Goal: Book appointment/travel/reservation

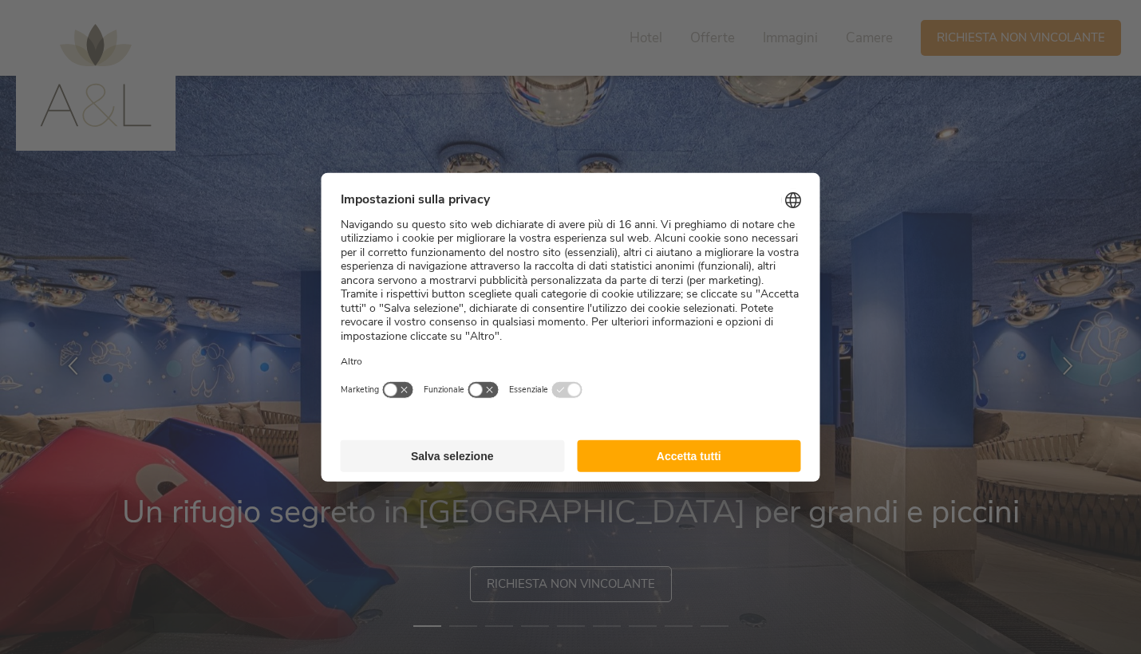
click at [657, 444] on button "Accetta tutti" at bounding box center [689, 456] width 224 height 32
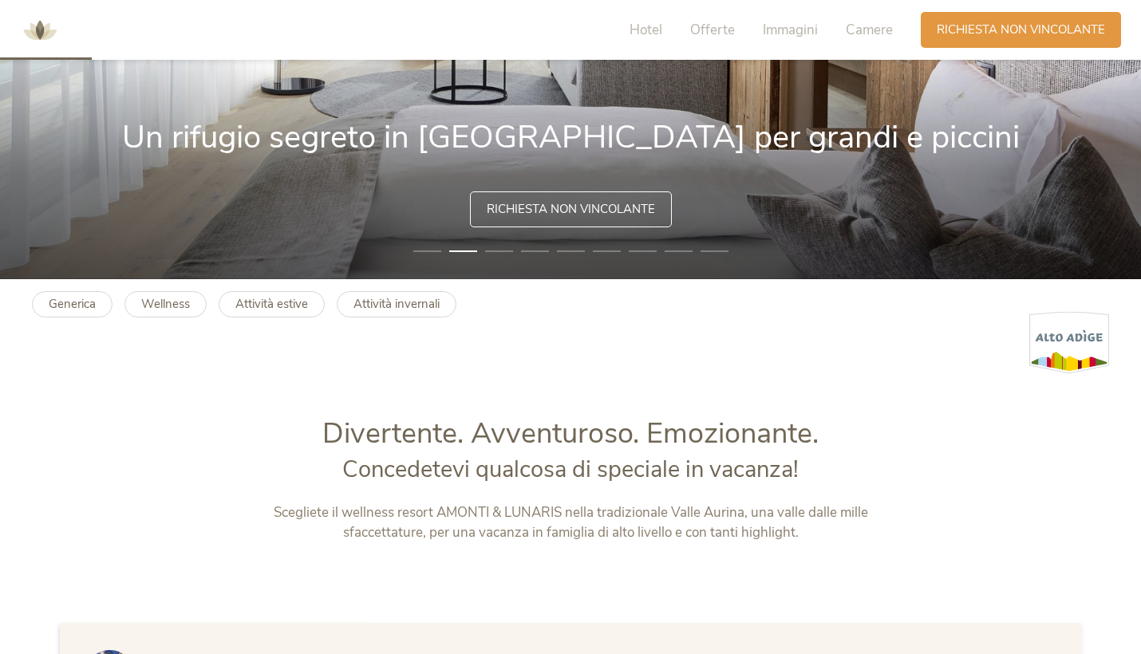
scroll to position [381, 0]
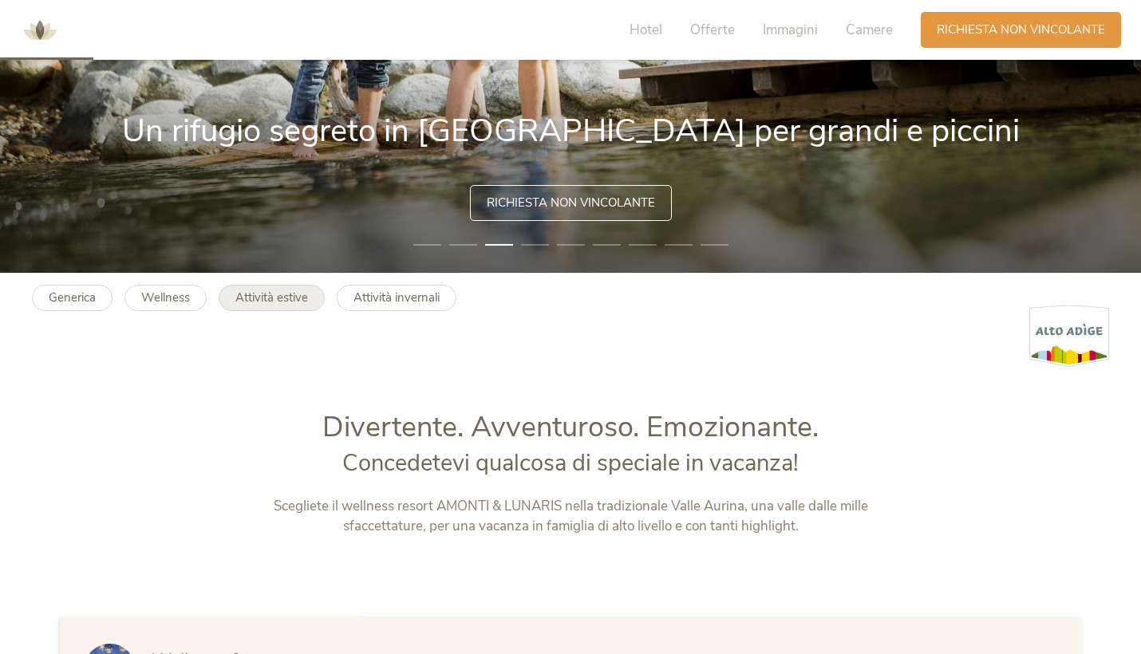
click at [264, 304] on b "Attività estive" at bounding box center [271, 298] width 73 height 16
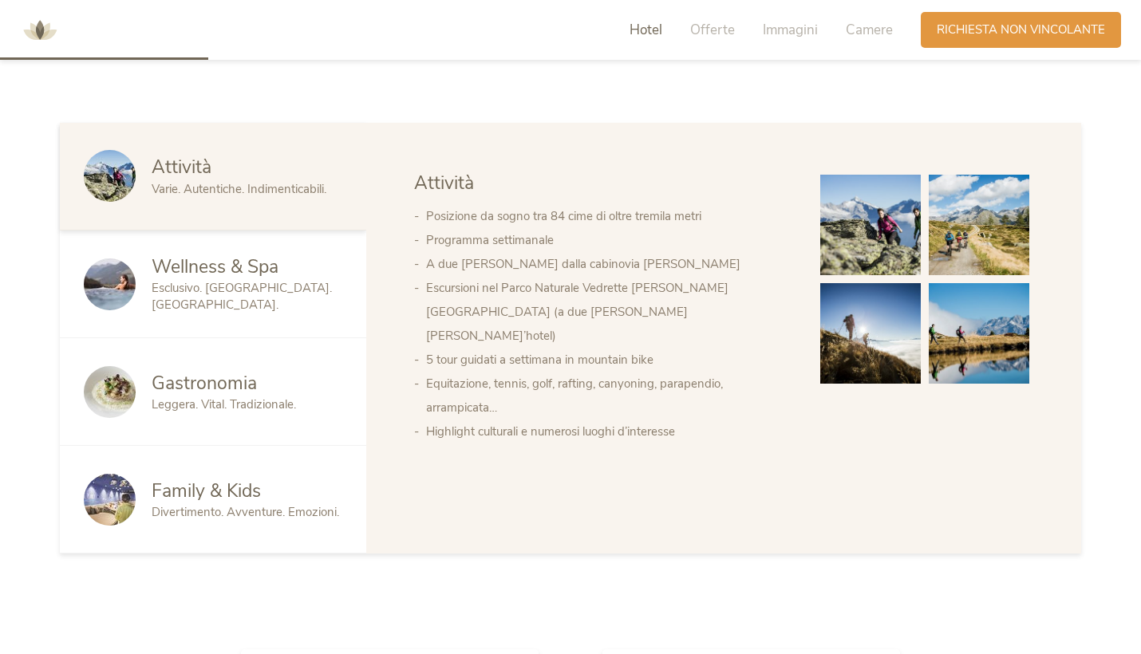
scroll to position [876, 0]
click at [234, 493] on span "Family & Kids" at bounding box center [206, 490] width 109 height 25
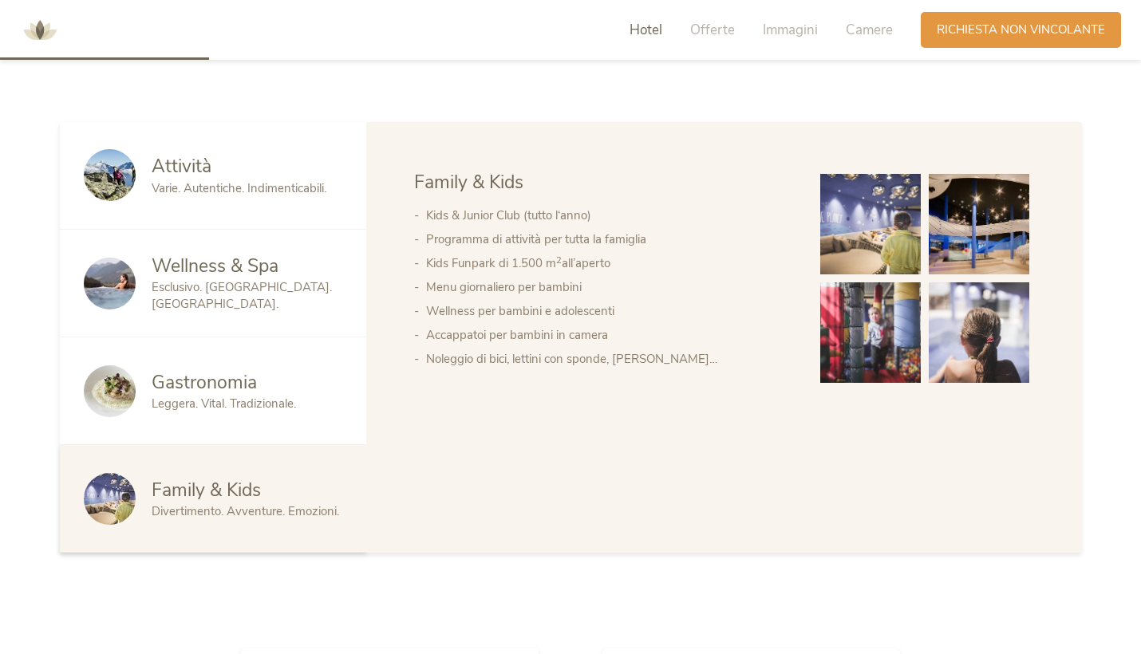
click at [877, 231] on img at bounding box center [870, 224] width 101 height 101
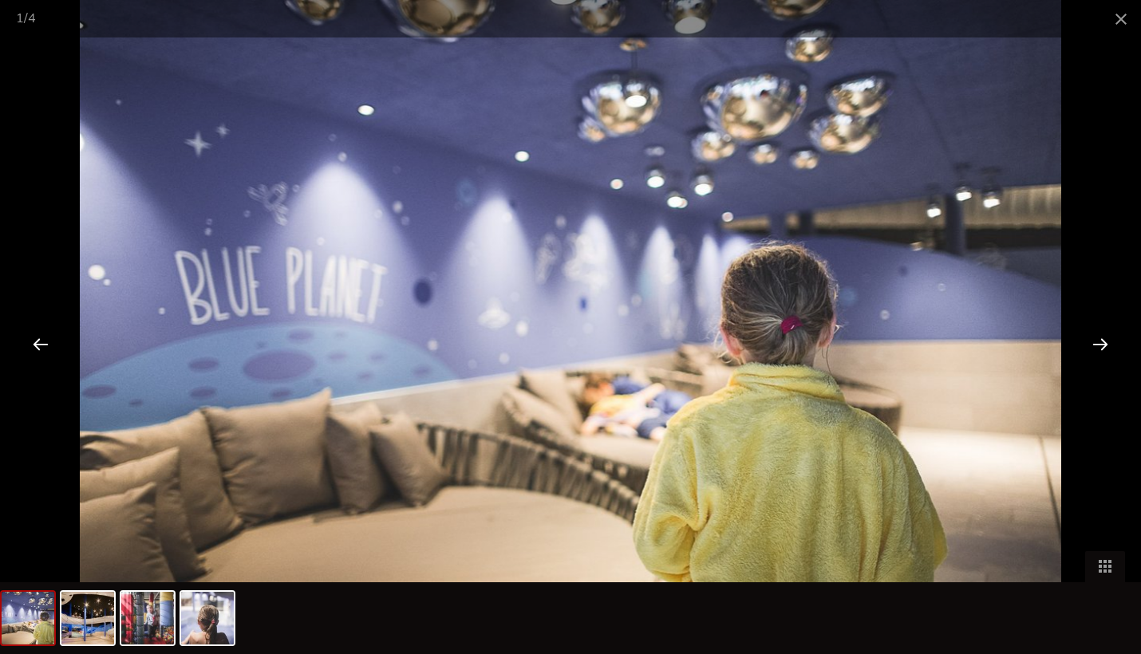
click at [1093, 343] on div at bounding box center [1100, 343] width 49 height 49
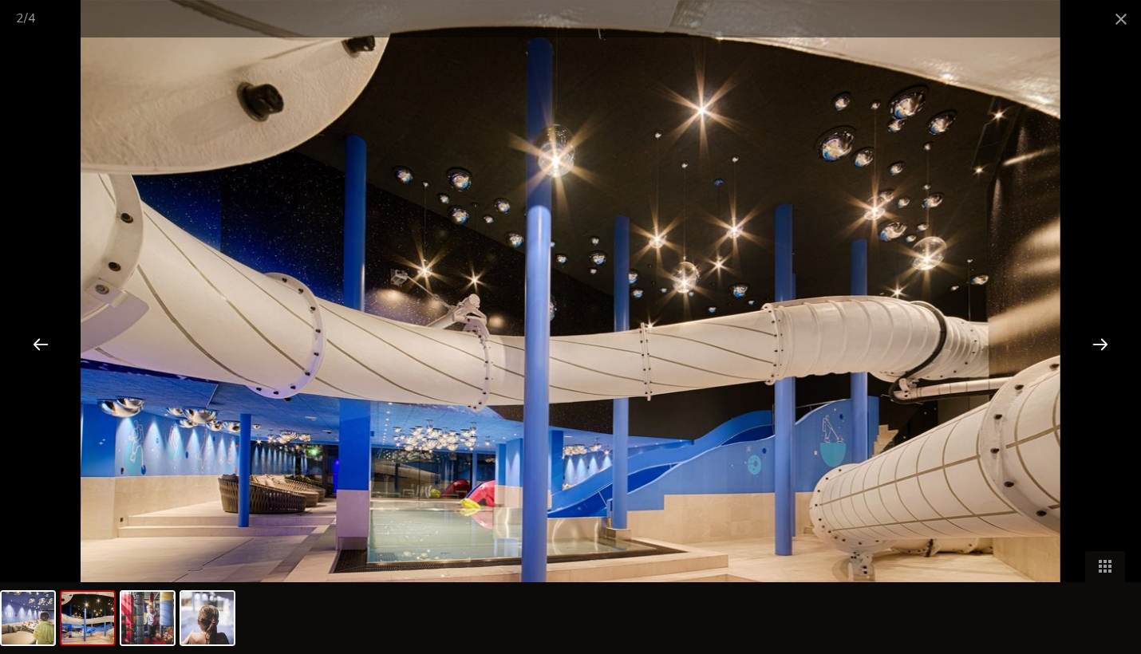
click at [1093, 343] on div at bounding box center [1100, 343] width 49 height 49
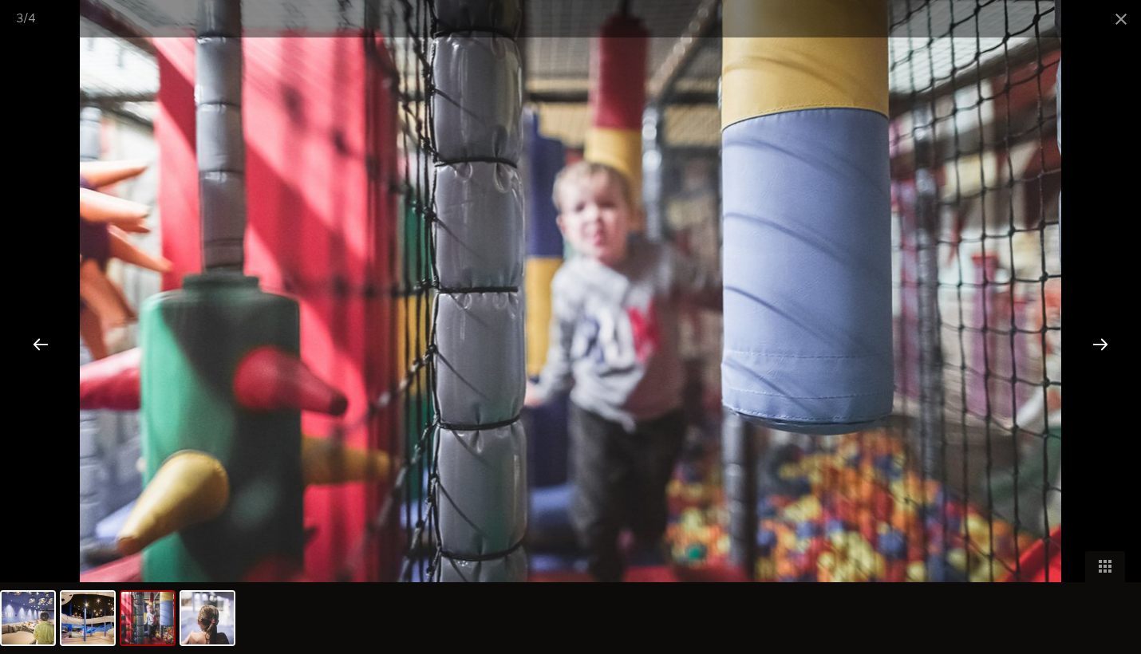
click at [1093, 343] on div at bounding box center [1100, 343] width 49 height 49
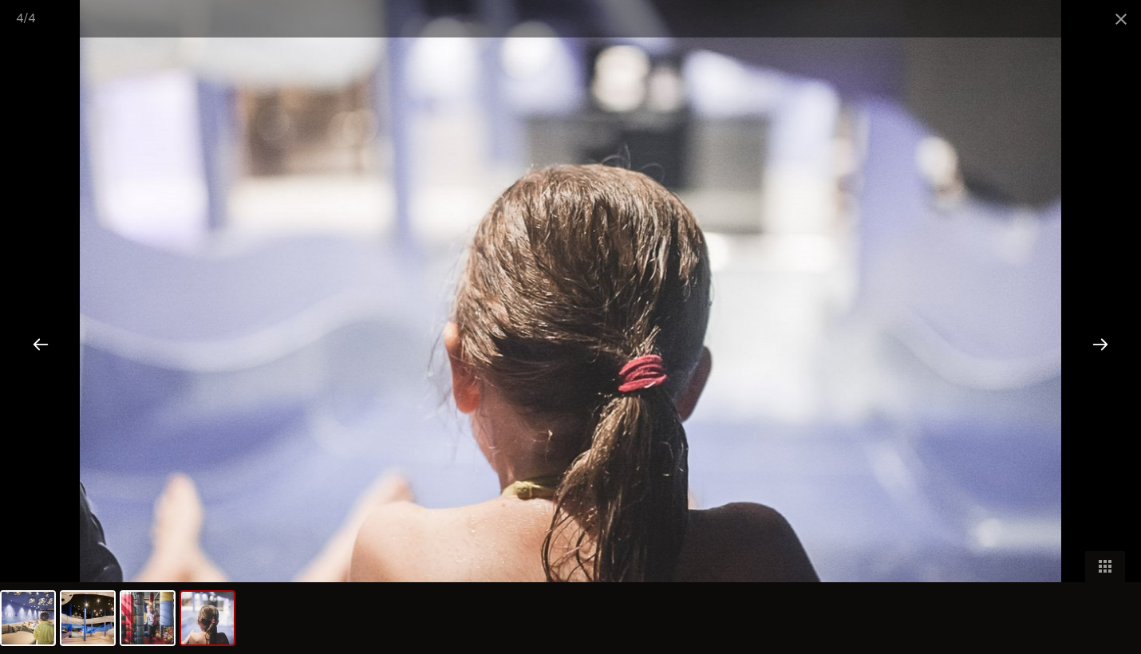
click at [1093, 343] on div at bounding box center [1100, 343] width 49 height 49
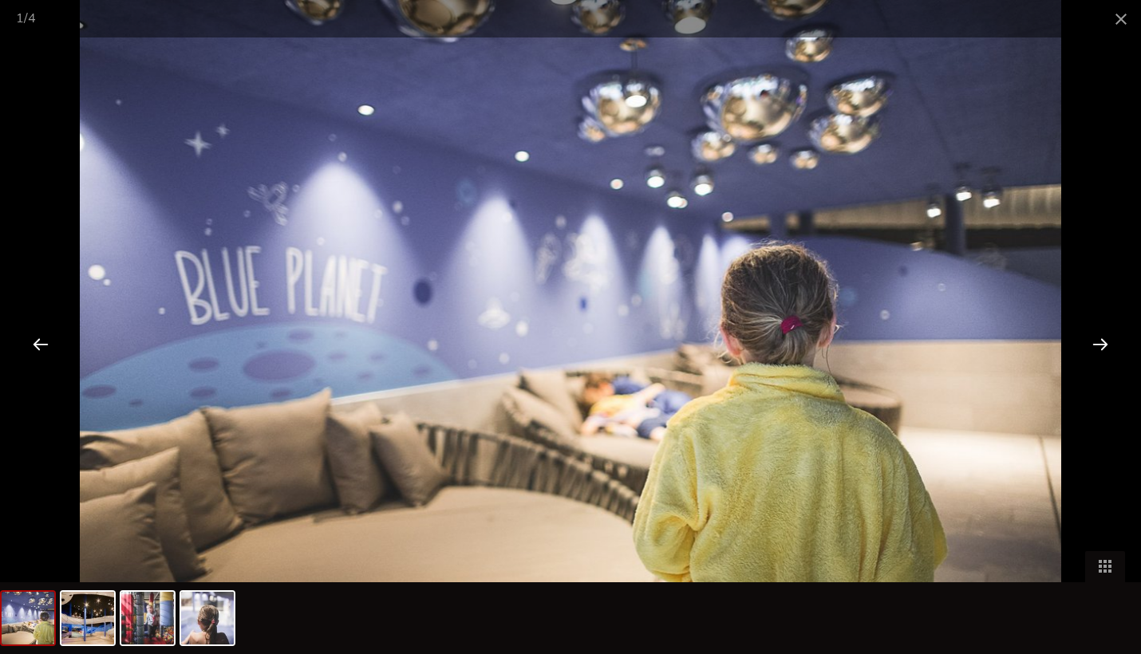
click at [1093, 343] on div at bounding box center [1100, 343] width 49 height 49
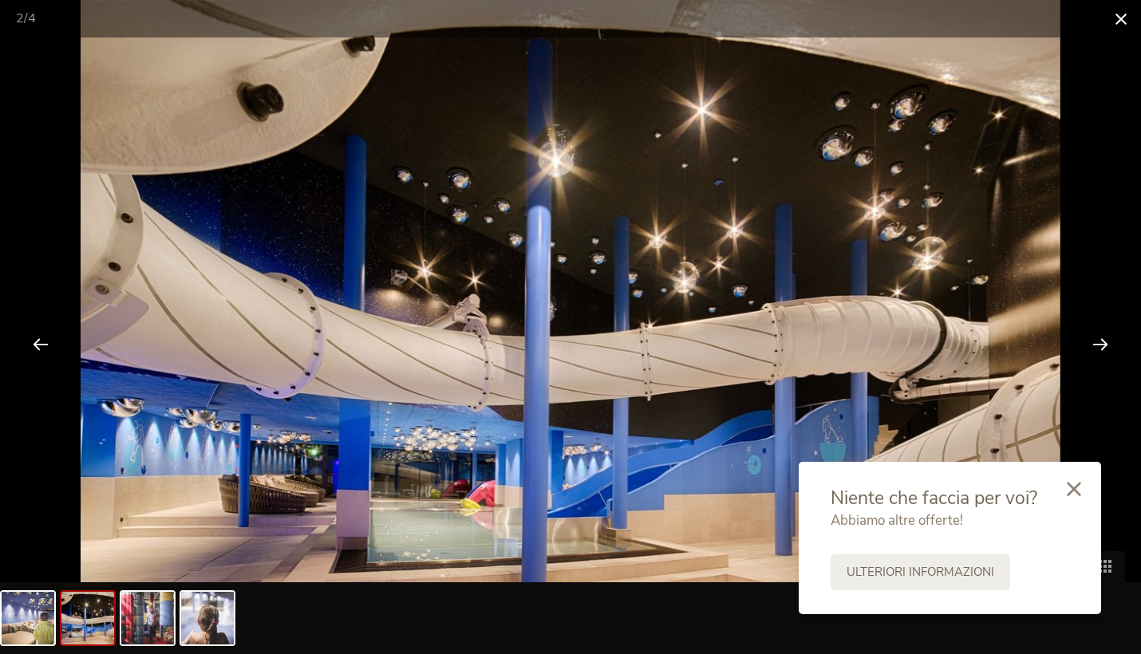
click at [1121, 19] on span at bounding box center [1121, 19] width 40 height 38
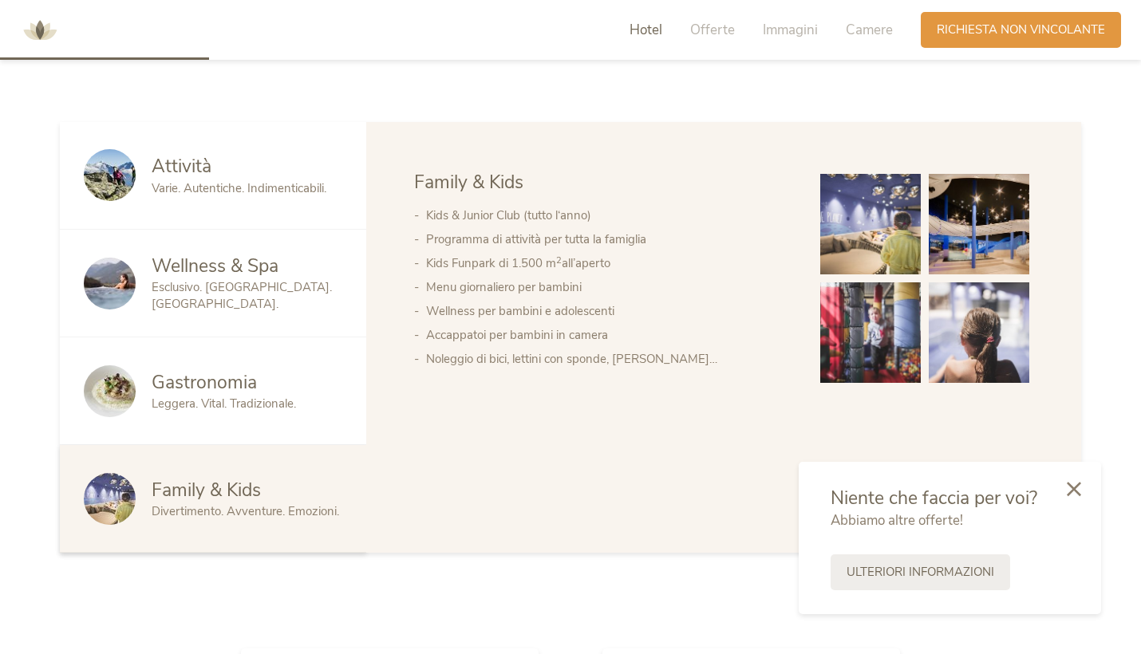
click at [267, 387] on div "Gastronomia" at bounding box center [247, 383] width 191 height 26
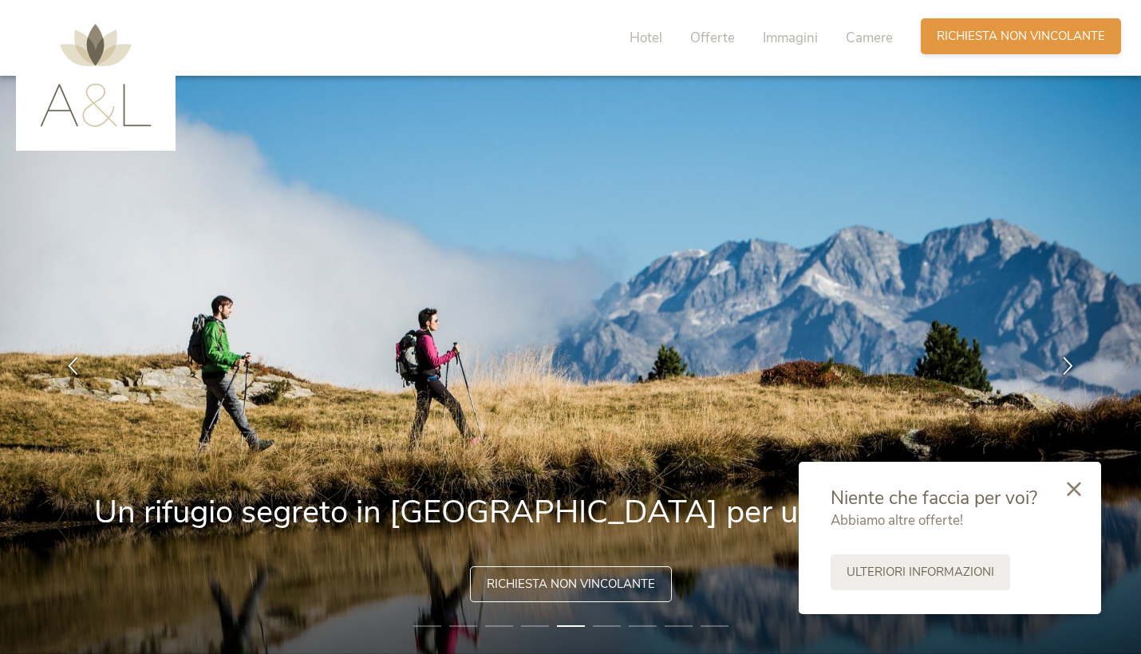
scroll to position [0, 0]
click at [945, 36] on span "Richiesta non vincolante" at bounding box center [1021, 36] width 168 height 17
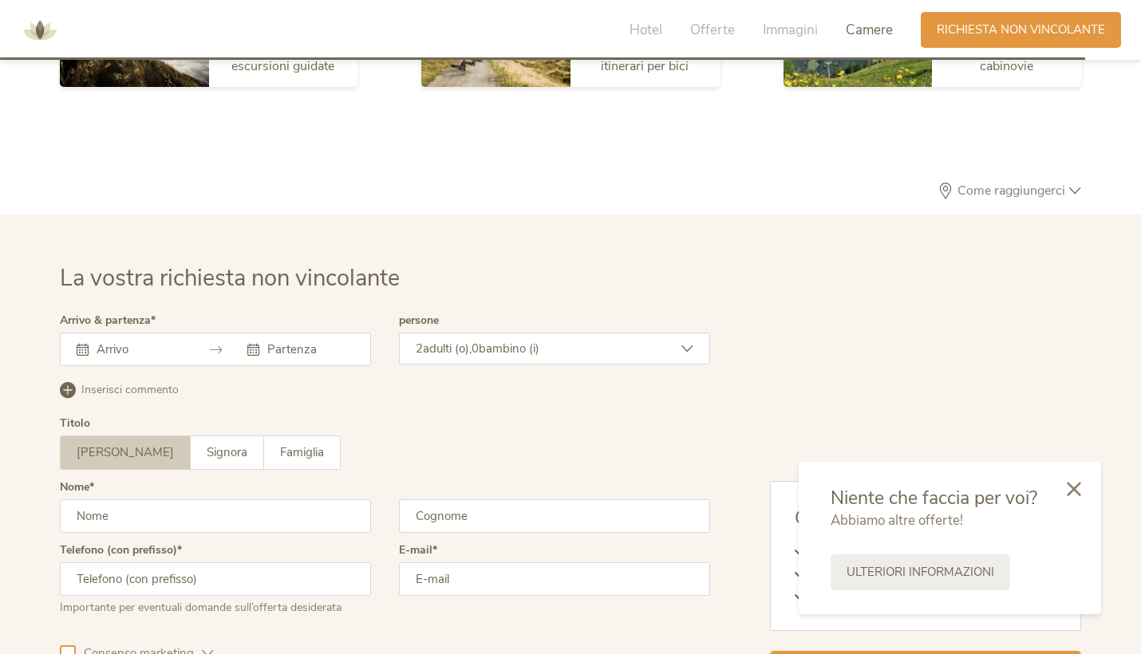
scroll to position [4779, 0]
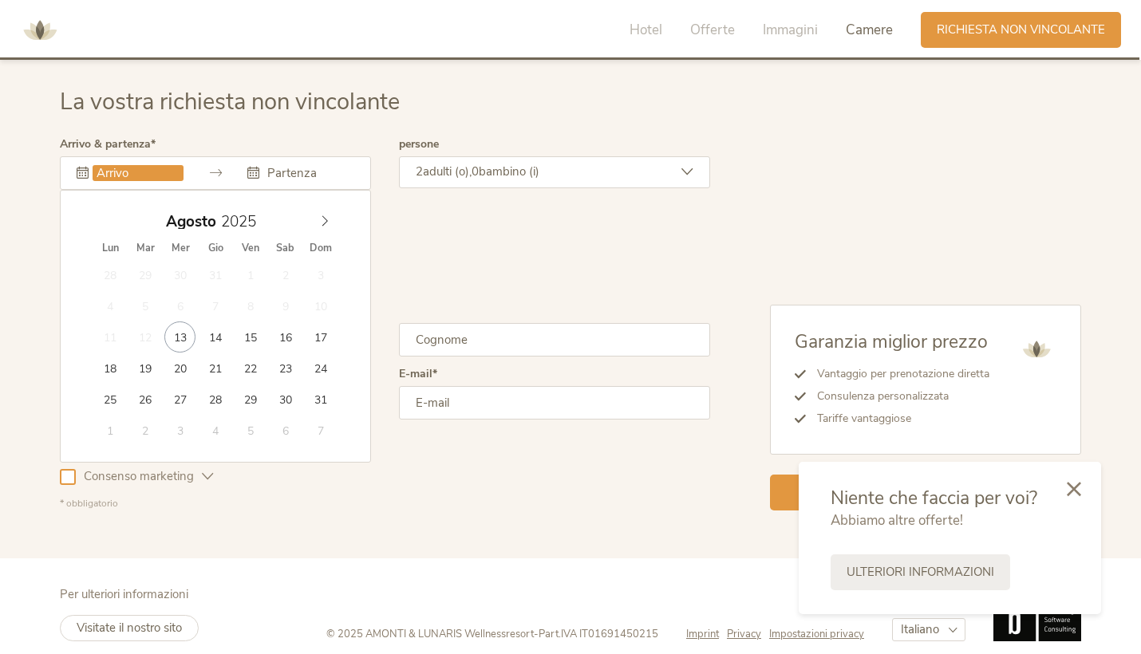
click at [147, 170] on input "text" at bounding box center [138, 173] width 91 height 16
click at [325, 215] on icon at bounding box center [324, 220] width 11 height 11
type input "[DATE]"
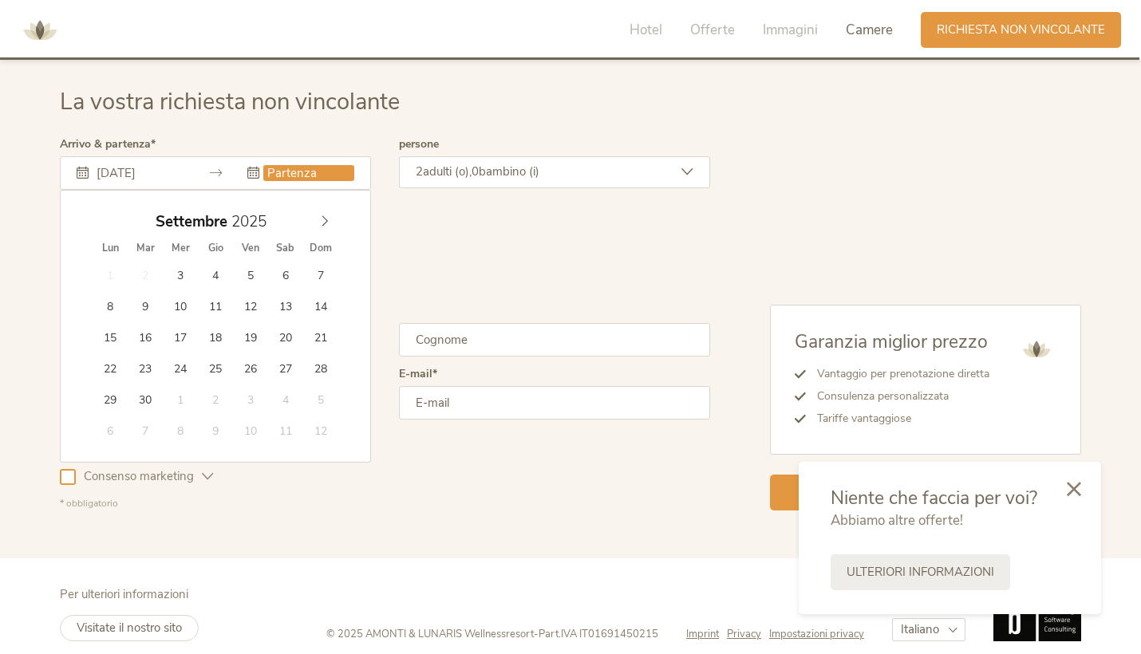
click at [144, 268] on span "2" at bounding box center [145, 274] width 31 height 31
type input "[DATE]"
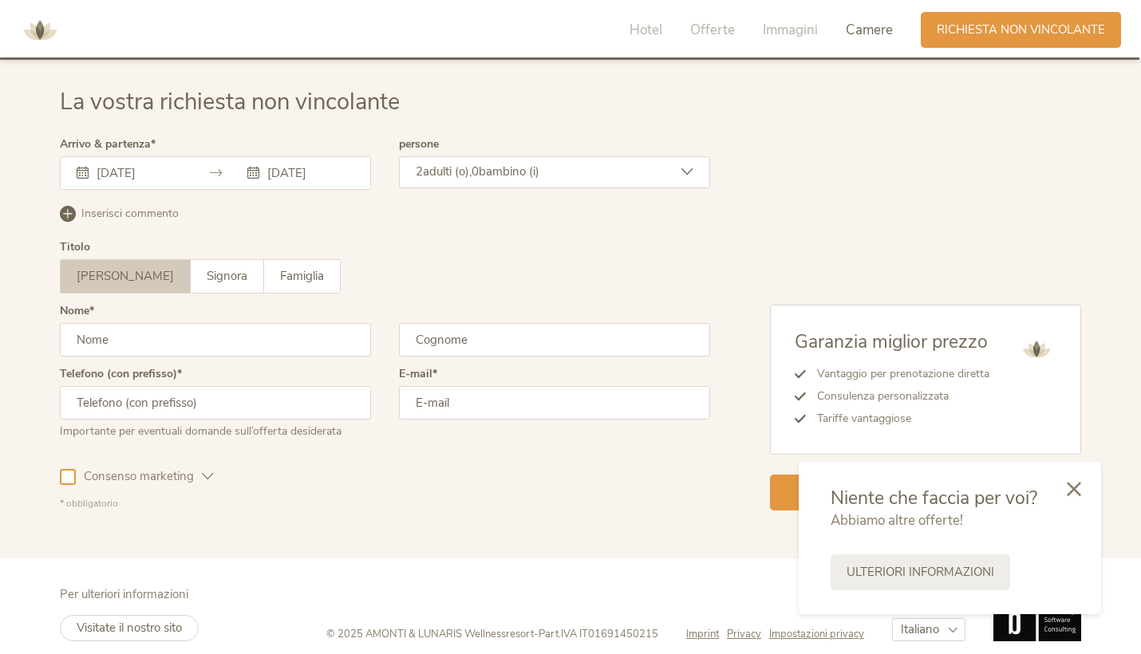
click at [505, 164] on span "bambino (i)" at bounding box center [509, 172] width 61 height 16
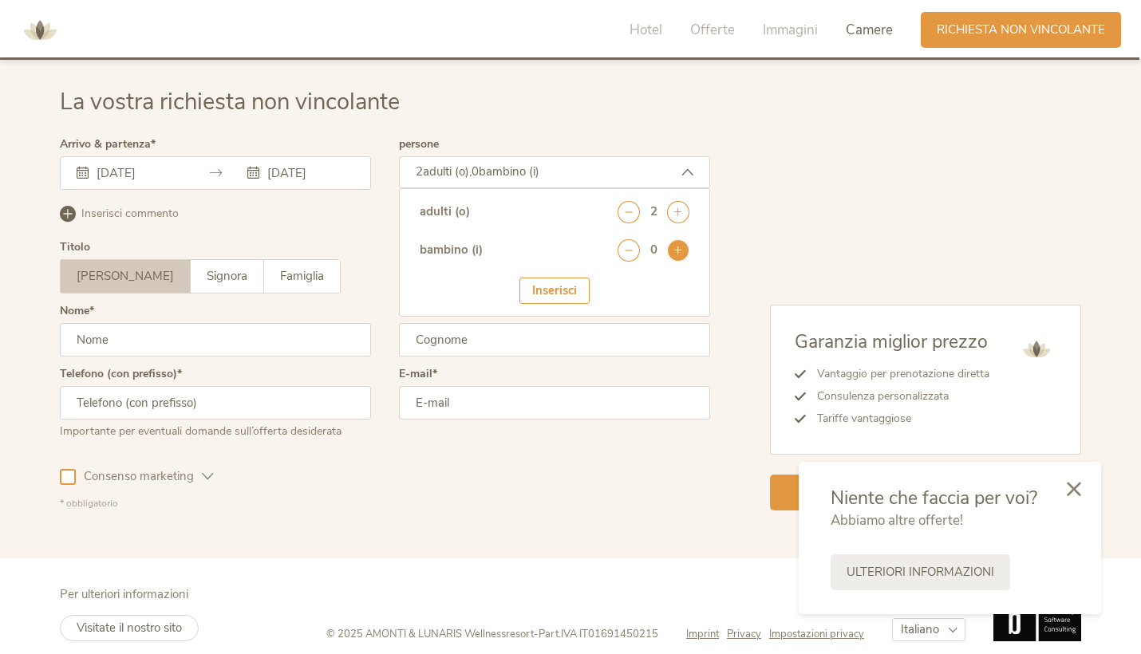
click at [674, 247] on icon at bounding box center [678, 250] width 22 height 22
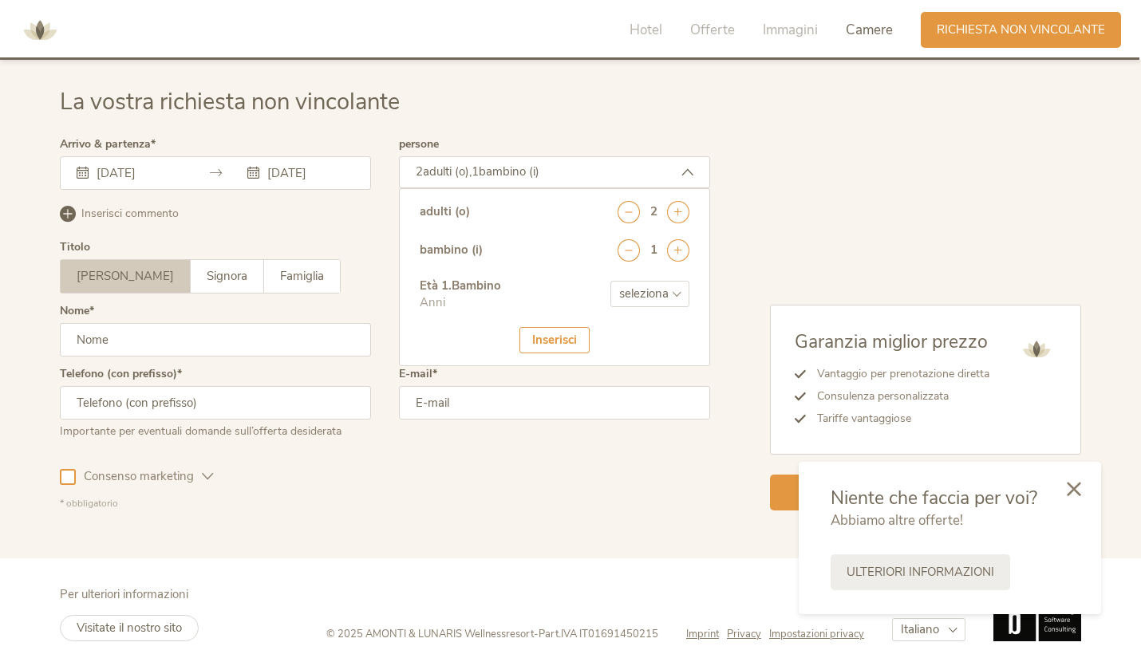
select select "1"
click at [556, 331] on div "Inserisci" at bounding box center [555, 340] width 70 height 26
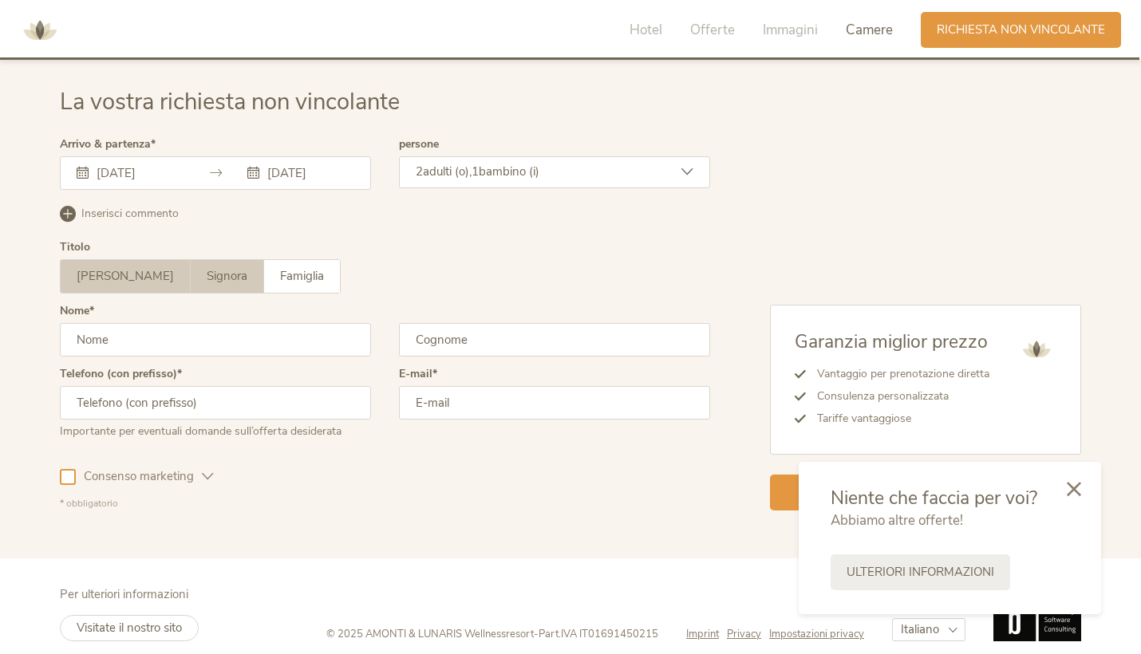
click at [207, 268] on span "Signora" at bounding box center [227, 276] width 41 height 16
type input "[PERSON_NAME]"
type input "pala"
type input "3492325247"
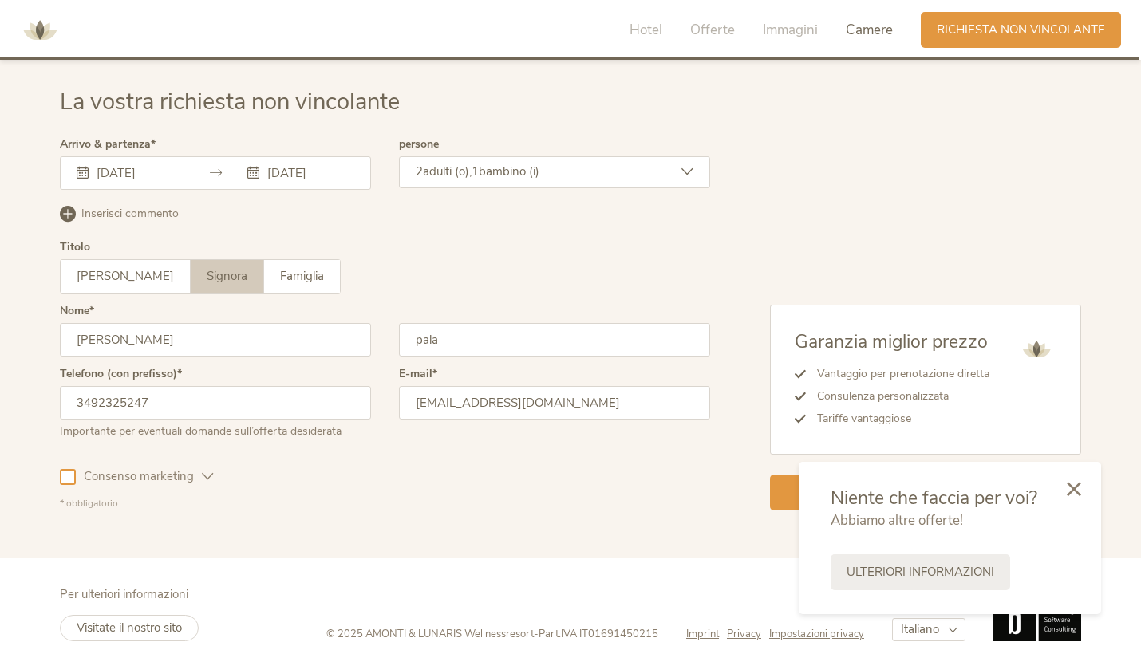
type input "[EMAIL_ADDRESS][DOMAIN_NAME]"
click at [69, 469] on div at bounding box center [68, 477] width 16 height 16
click at [1072, 483] on icon at bounding box center [1074, 487] width 14 height 14
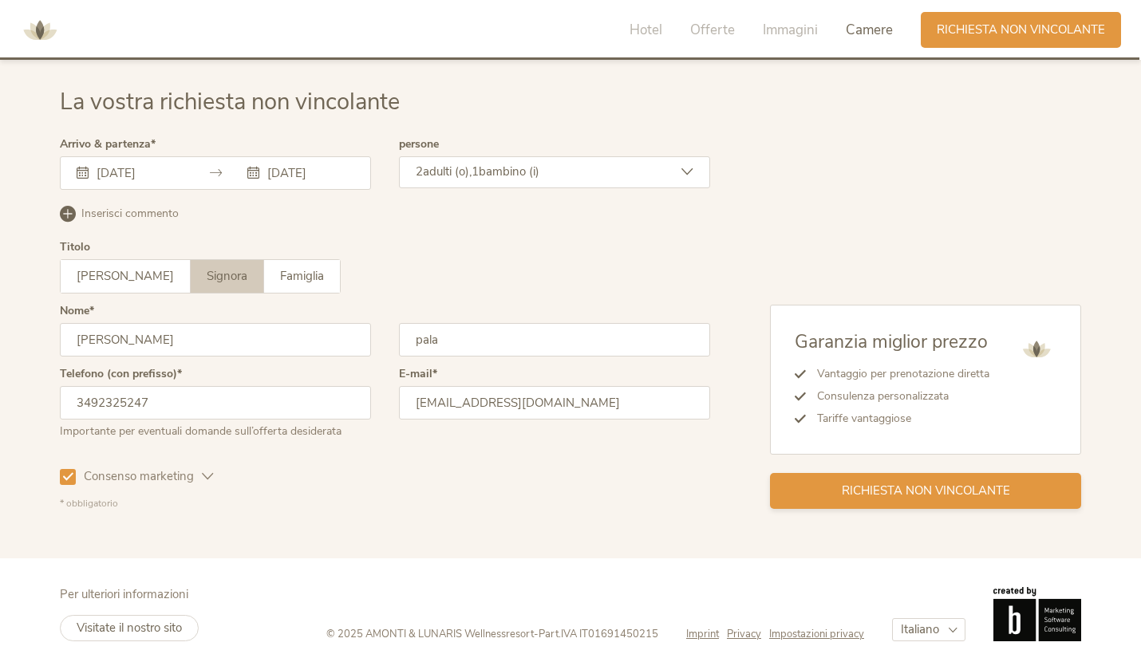
click at [927, 490] on span "Richiesta non vincolante" at bounding box center [926, 491] width 168 height 17
